Goal: Information Seeking & Learning: Learn about a topic

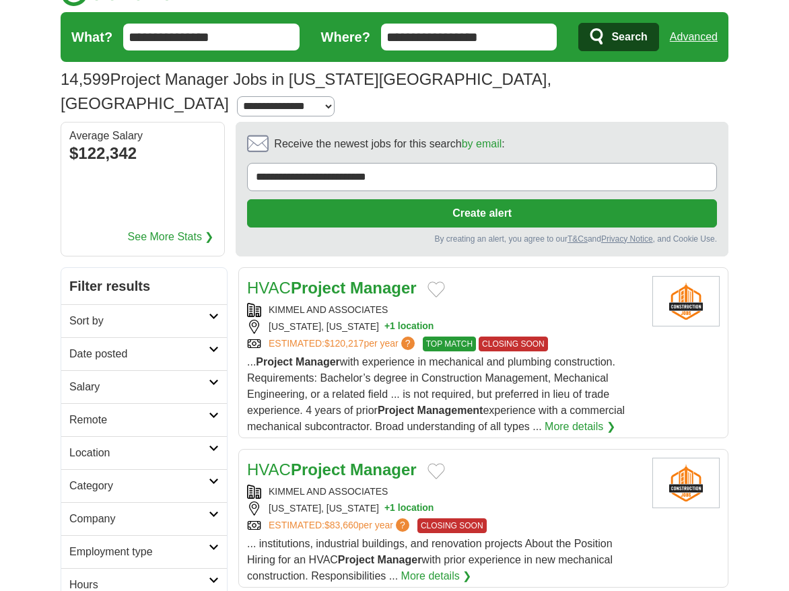
scroll to position [23, 0]
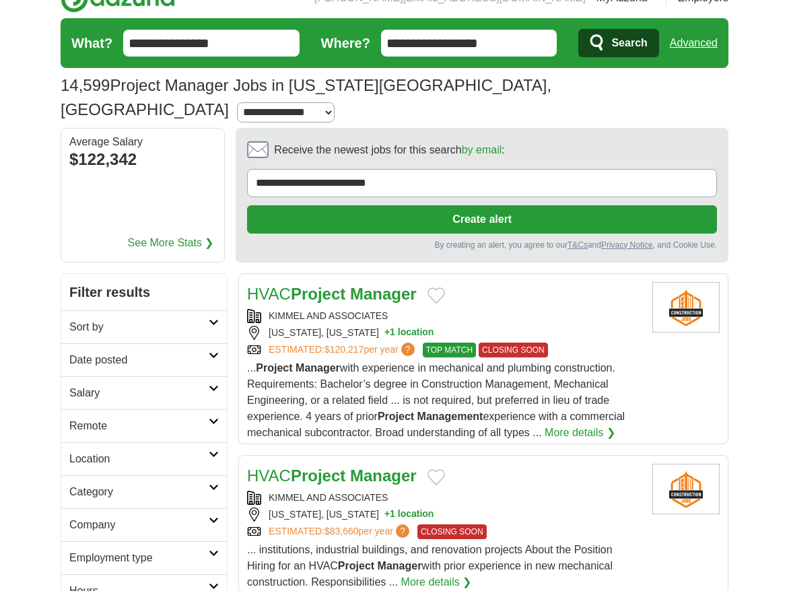
click at [183, 319] on h2 "Sort by" at bounding box center [138, 327] width 139 height 16
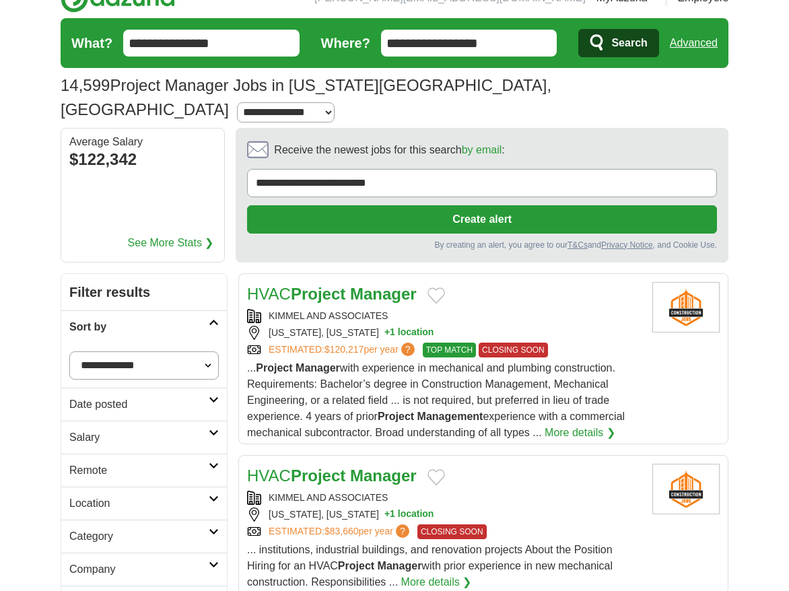
click at [181, 388] on link "Date posted" at bounding box center [144, 404] width 166 height 33
click at [120, 429] on link "Last 24 hours" at bounding box center [144, 437] width 150 height 16
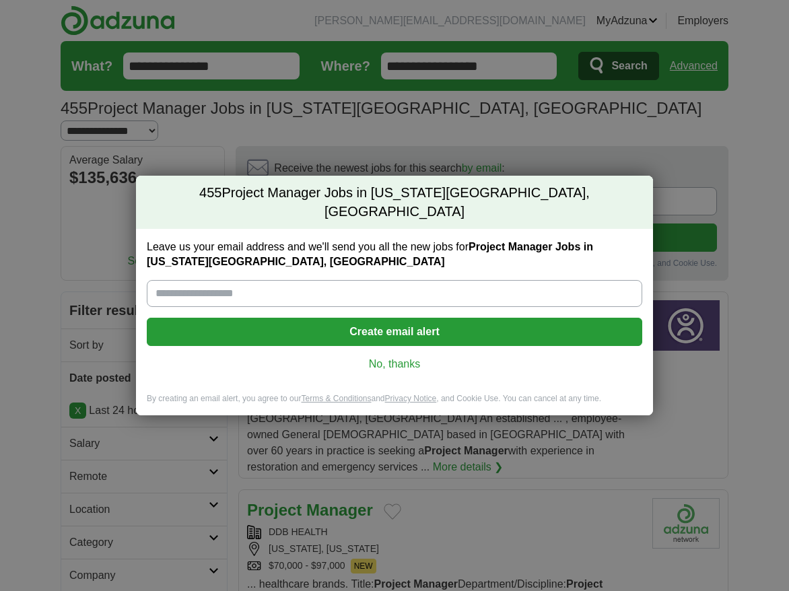
click at [417, 357] on link "No, thanks" at bounding box center [395, 364] width 474 height 15
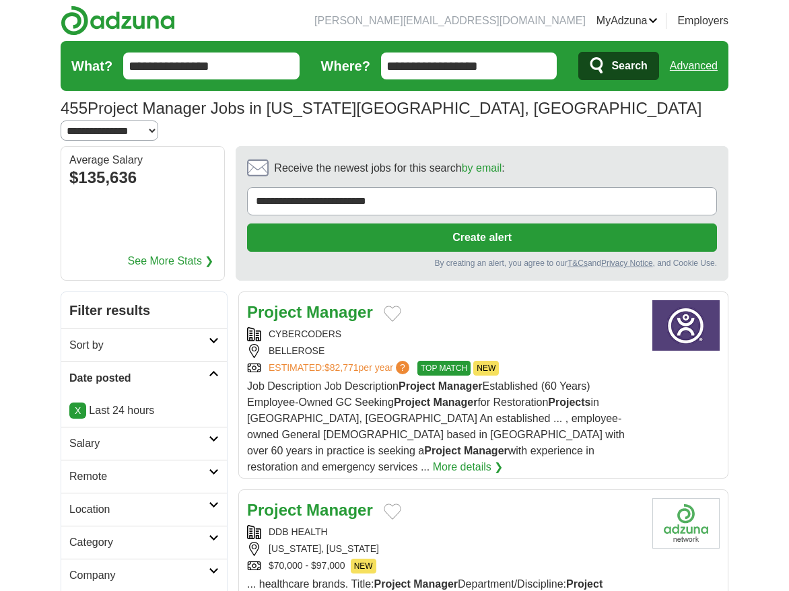
click at [104, 17] on img at bounding box center [118, 20] width 114 height 30
